Goal: Find contact information: Find contact information

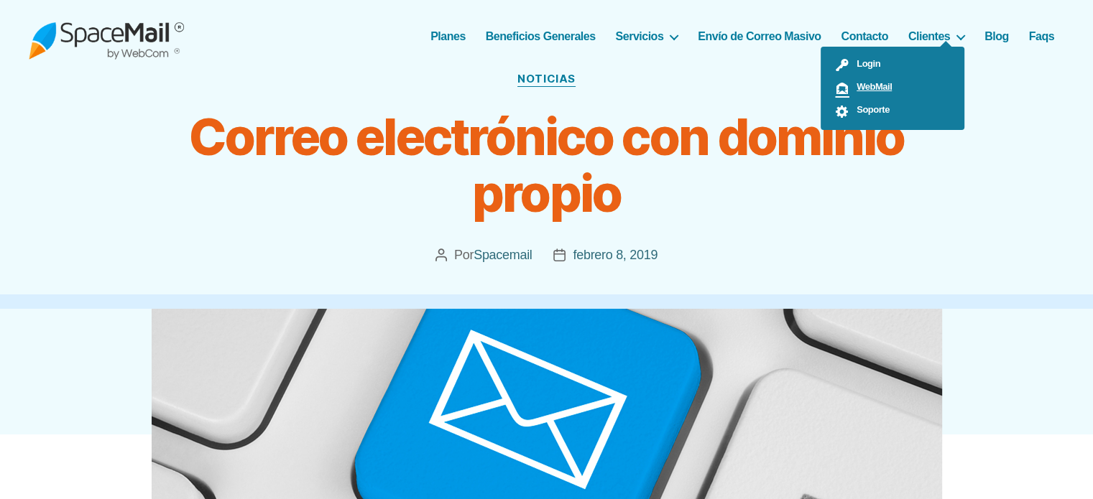
click at [863, 91] on span "WebMail" at bounding box center [870, 86] width 42 height 11
click at [879, 111] on span "Soporte" at bounding box center [869, 109] width 40 height 11
click at [869, 111] on span "Soporte" at bounding box center [869, 109] width 40 height 11
click at [863, 108] on span "Soporte" at bounding box center [869, 109] width 40 height 11
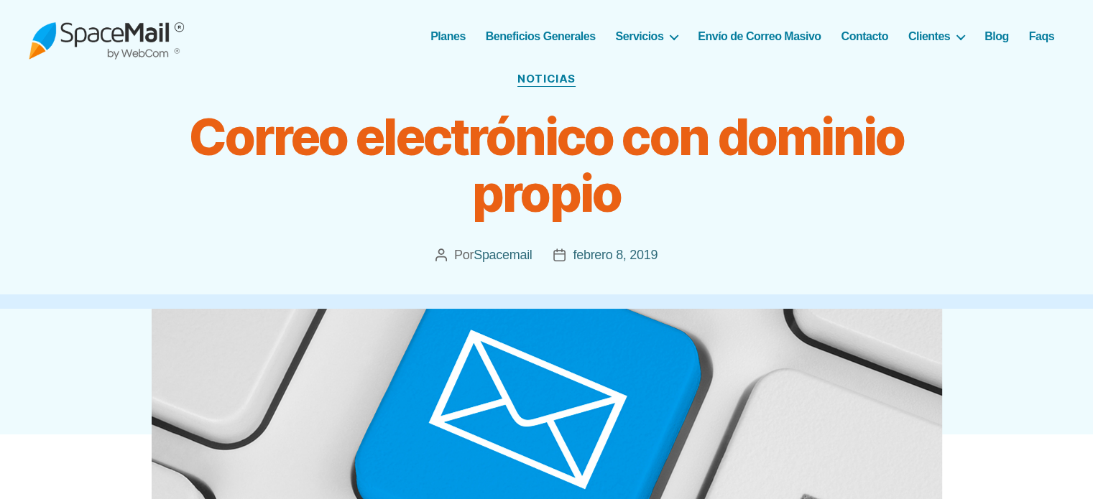
click at [928, 223] on header "Categorías Noticias Correo electrónico con dominio propio Autor de la publicaci…" at bounding box center [546, 187] width 1093 height 244
click at [966, 131] on header "Categorías Noticias Correo electrónico con dominio propio Autor de la publicaci…" at bounding box center [546, 187] width 1093 height 244
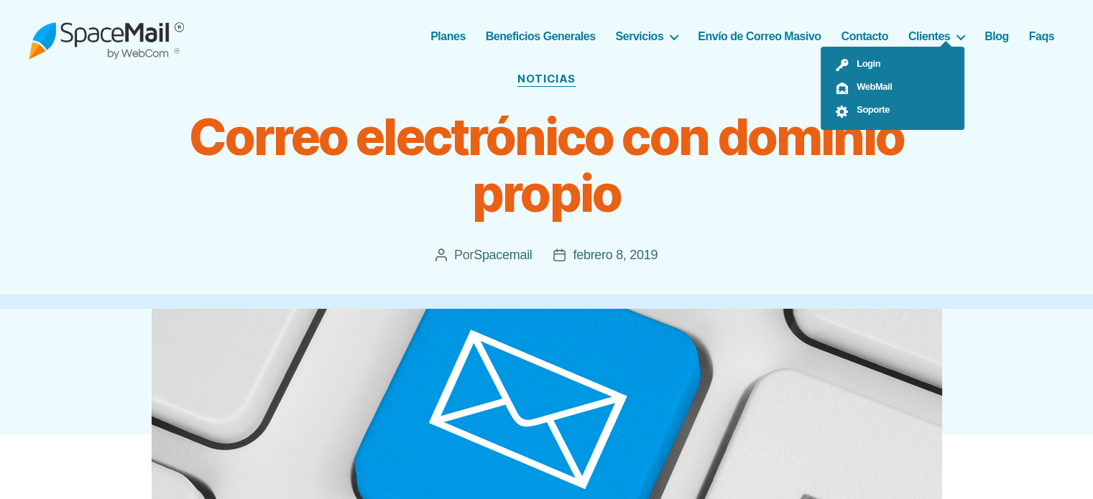
click at [953, 47] on ul "Login WebMail Soporte" at bounding box center [892, 88] width 144 height 83
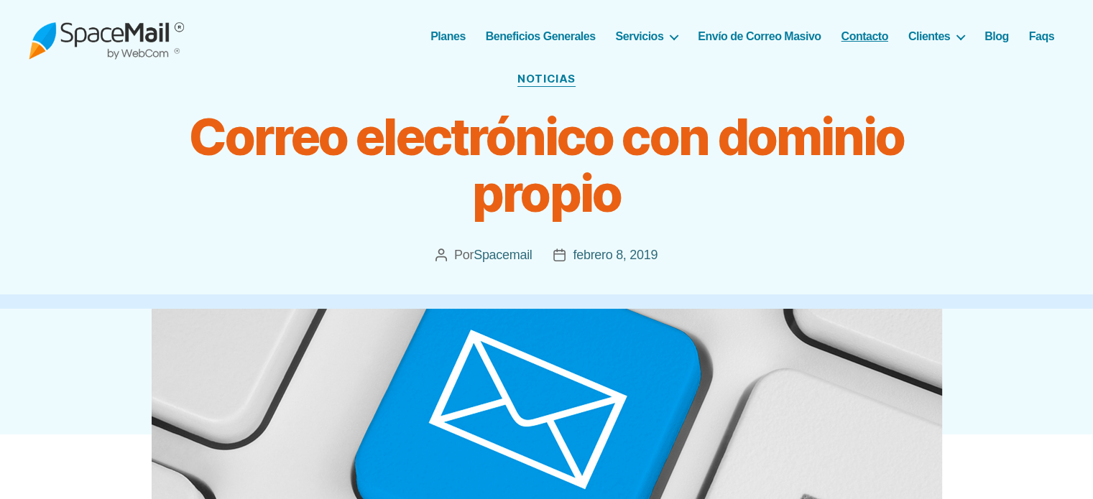
click at [852, 40] on link "Contacto" at bounding box center [864, 36] width 47 height 14
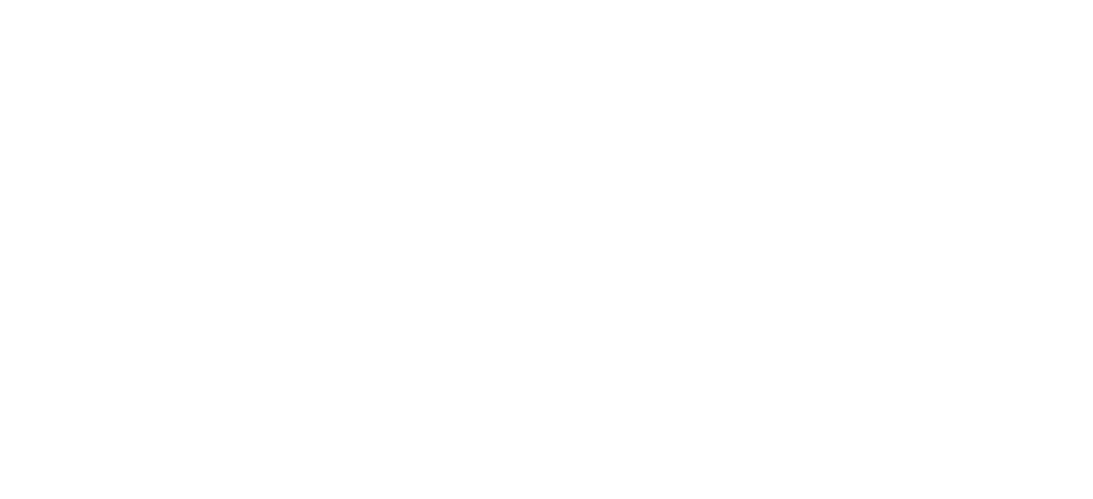
scroll to position [302, 0]
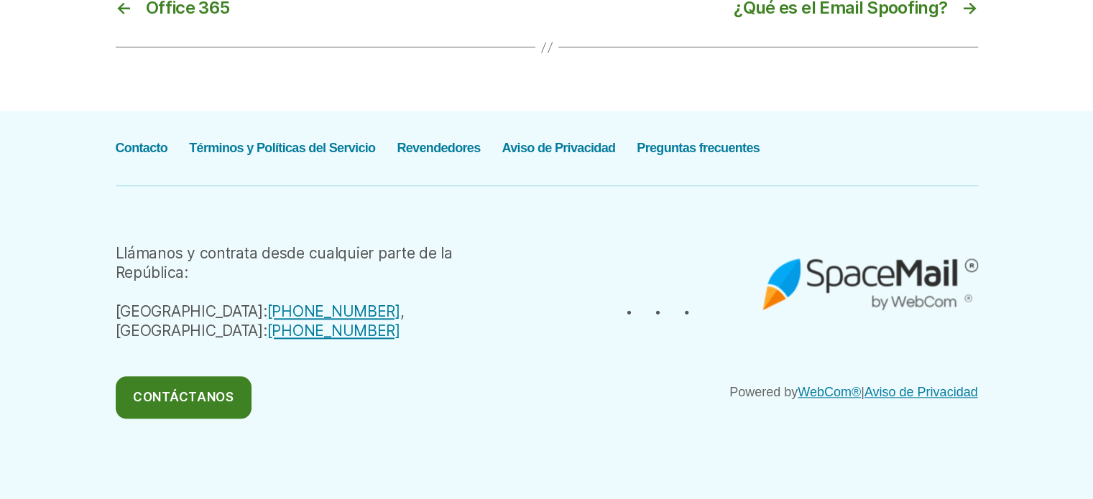
scroll to position [1596, 0]
